Goal: Find specific page/section: Find specific page/section

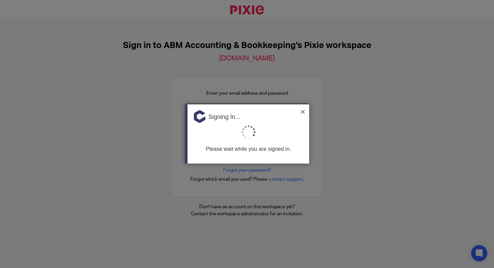
type input "sgharib@accountingabm.com"
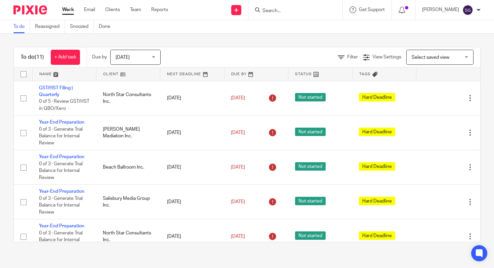
click at [301, 13] on input "Search" at bounding box center [292, 11] width 61 height 6
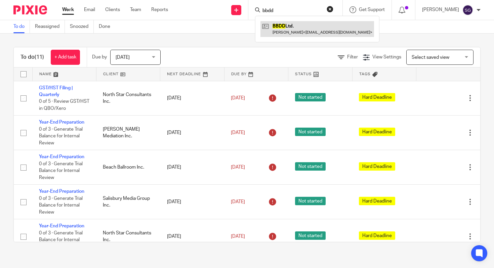
type input "bbdd"
click at [334, 25] on link at bounding box center [318, 28] width 114 height 15
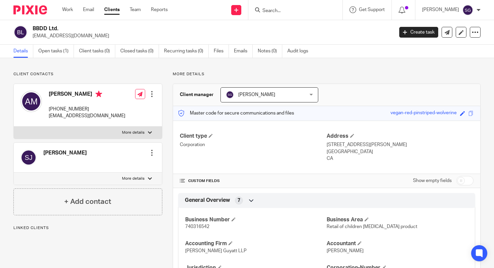
click at [114, 115] on p "[EMAIL_ADDRESS][DOMAIN_NAME]" at bounding box center [87, 116] width 77 height 7
drag, startPoint x: 115, startPoint y: 115, endPoint x: 49, endPoint y: 116, distance: 66.3
click at [49, 116] on div "[PERSON_NAME] [PHONE_NUMBER] [EMAIL_ADDRESS][DOMAIN_NAME] Edit contact Create c…" at bounding box center [88, 105] width 148 height 43
copy p "[EMAIL_ADDRESS][DOMAIN_NAME]"
click at [140, 100] on div "Edit contact Create client from contact Export data Delete contact" at bounding box center [145, 93] width 20 height 13
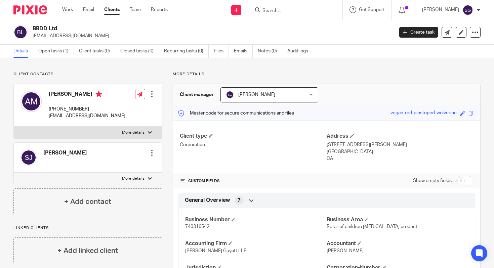
click at [323, 13] on input "Search" at bounding box center [292, 11] width 61 height 6
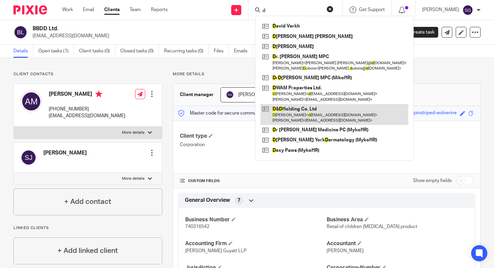
type input "d"
click at [330, 118] on link at bounding box center [335, 114] width 148 height 21
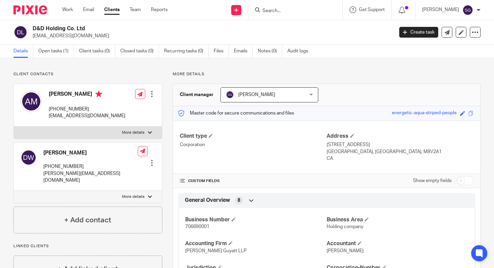
click at [292, 6] on form at bounding box center [298, 10] width 72 height 8
click at [290, 10] on input "Search" at bounding box center [292, 11] width 61 height 6
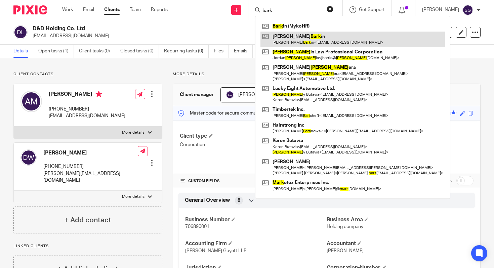
type input "bark"
click at [297, 38] on link at bounding box center [353, 39] width 185 height 15
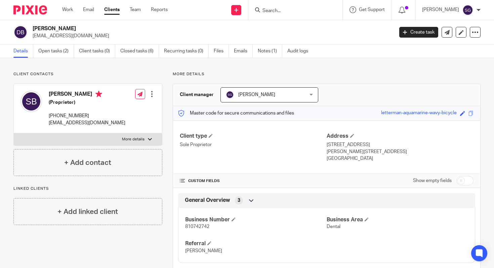
click at [301, 12] on input "Search" at bounding box center [292, 11] width 61 height 6
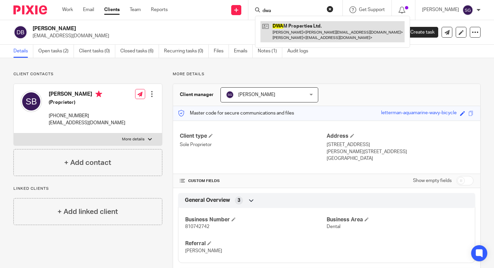
type input "dwa"
click at [327, 39] on link at bounding box center [333, 31] width 144 height 21
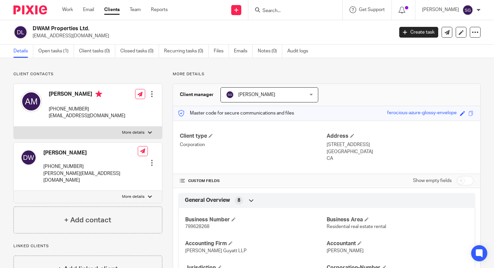
click at [288, 4] on div at bounding box center [296, 10] width 94 height 20
click at [285, 12] on input "Search" at bounding box center [292, 11] width 61 height 6
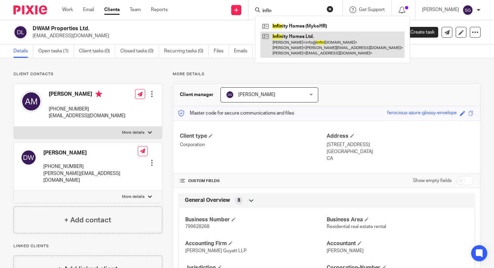
type input "infin"
click at [304, 36] on link at bounding box center [333, 45] width 144 height 27
